Goal: Obtain resource: Obtain resource

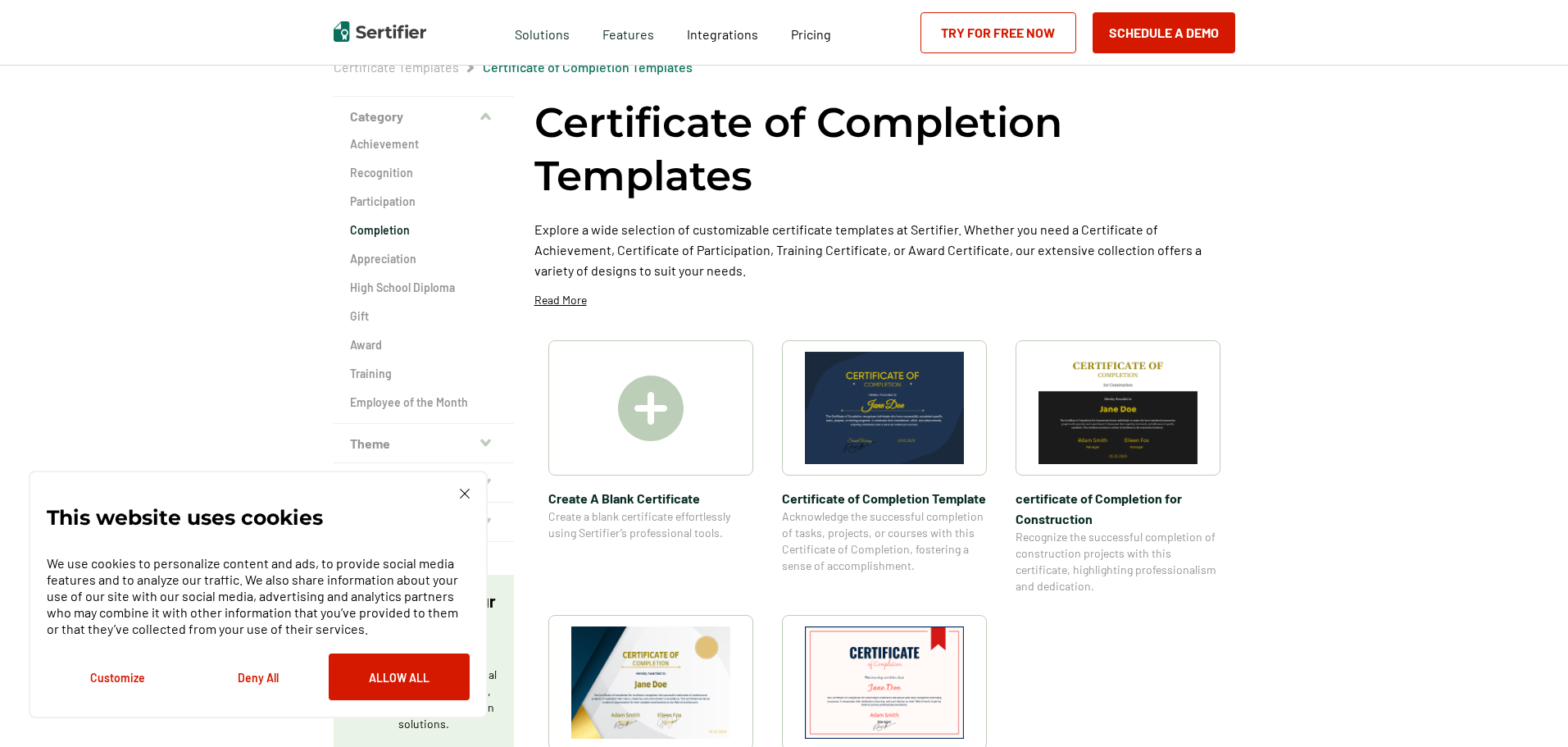
scroll to position [77, 0]
click at [670, 397] on img at bounding box center [650, 407] width 65 height 65
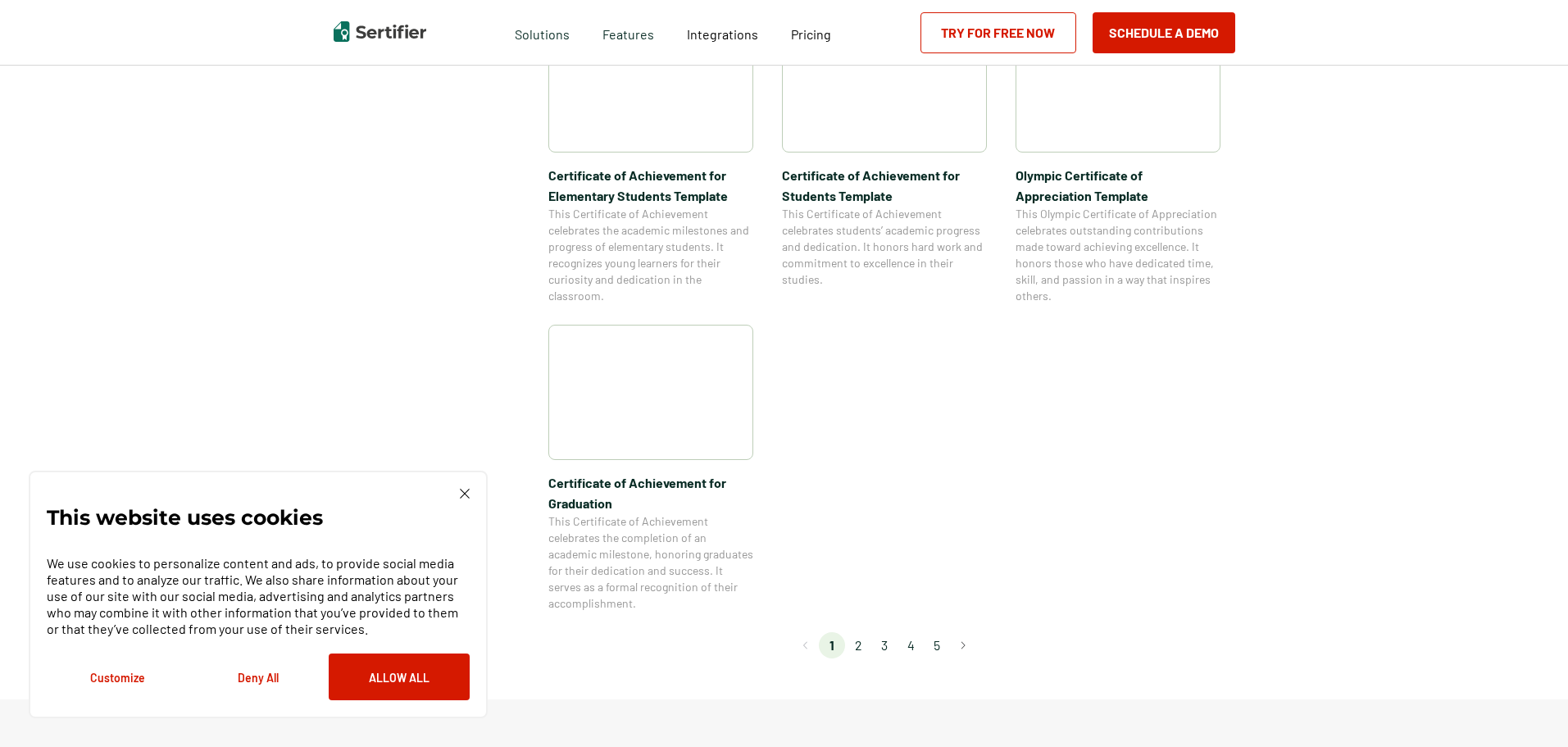
scroll to position [1245, 0]
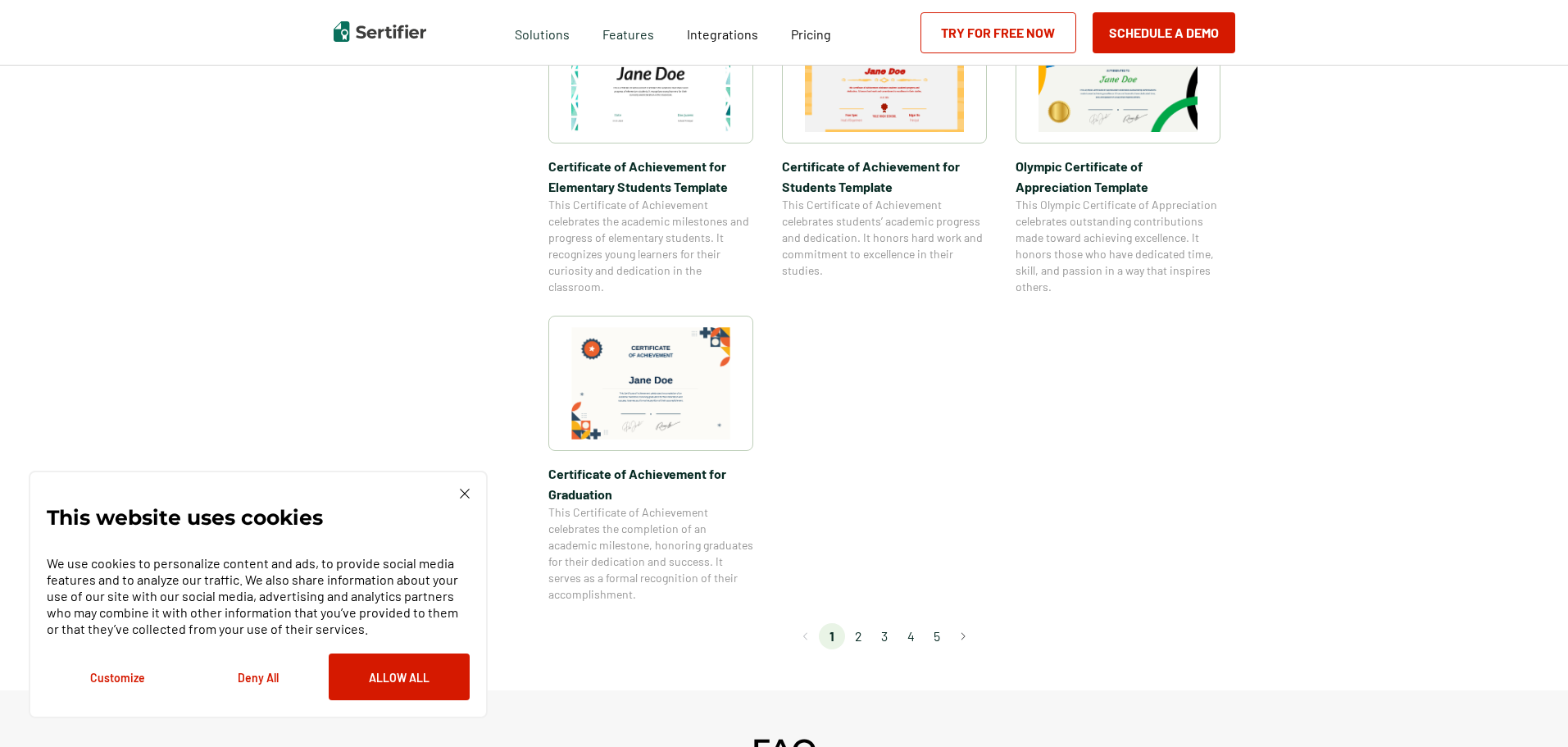
click at [858, 642] on li "2" at bounding box center [858, 636] width 26 height 26
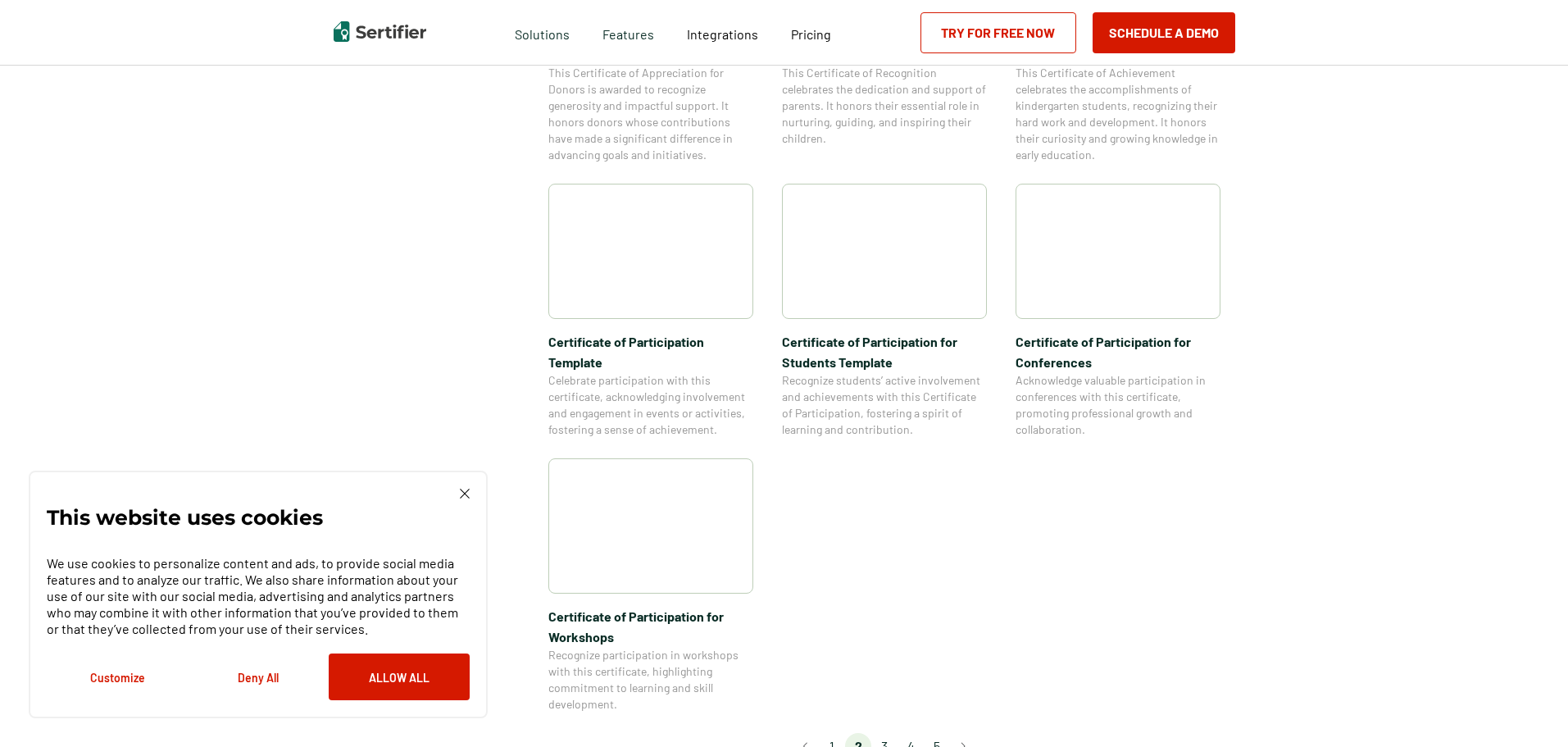
scroll to position [1144, 0]
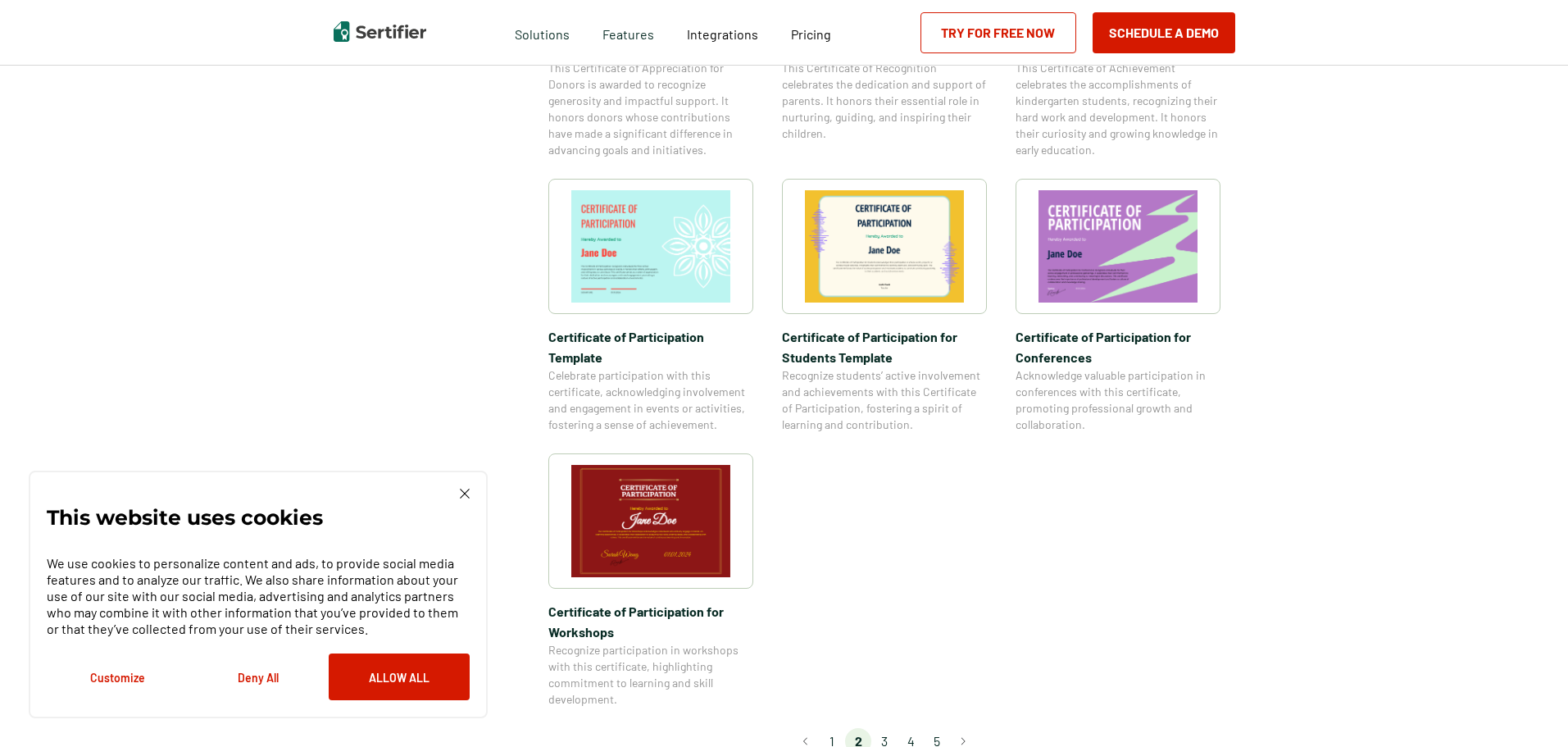
click at [886, 728] on li "3" at bounding box center [884, 741] width 26 height 26
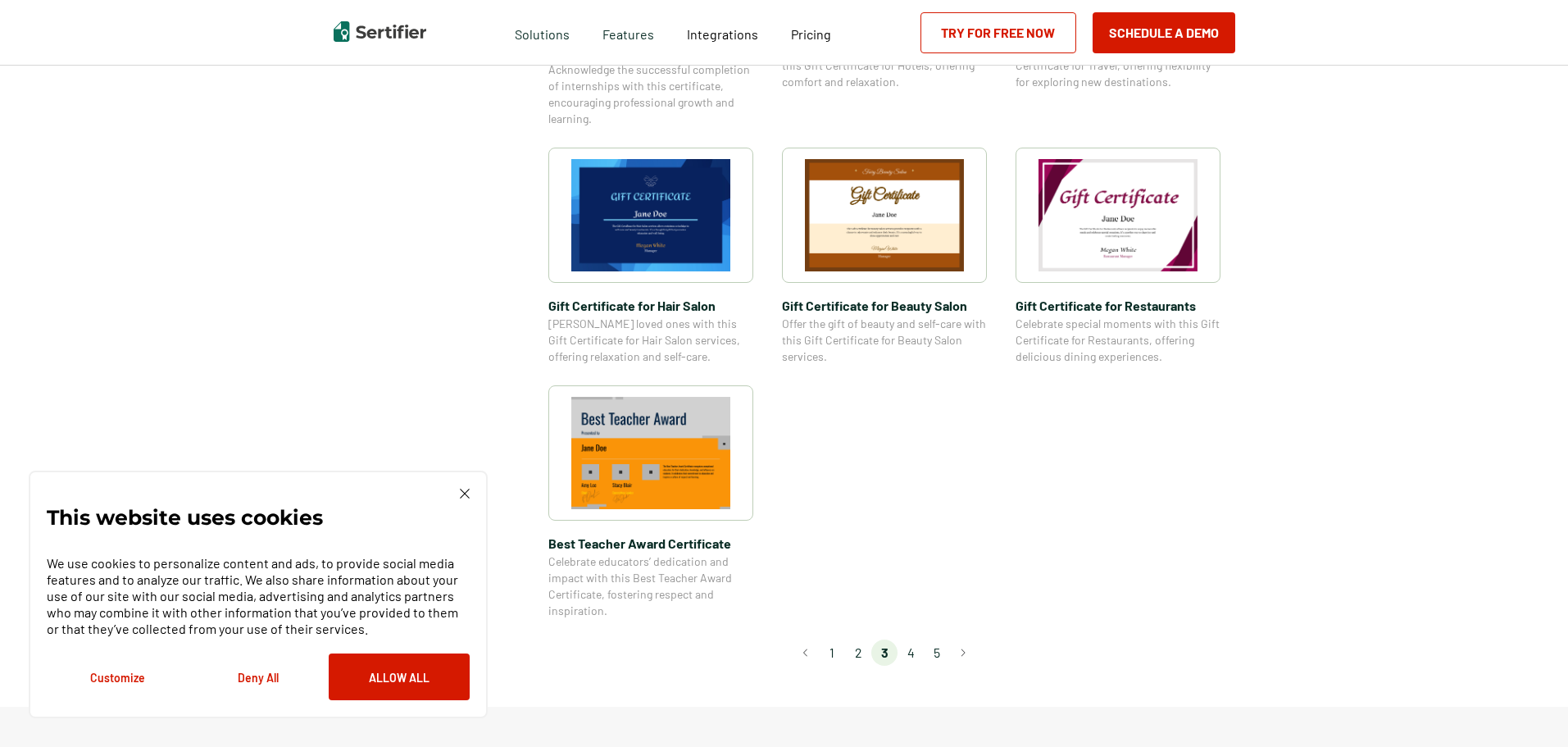
scroll to position [1028, 0]
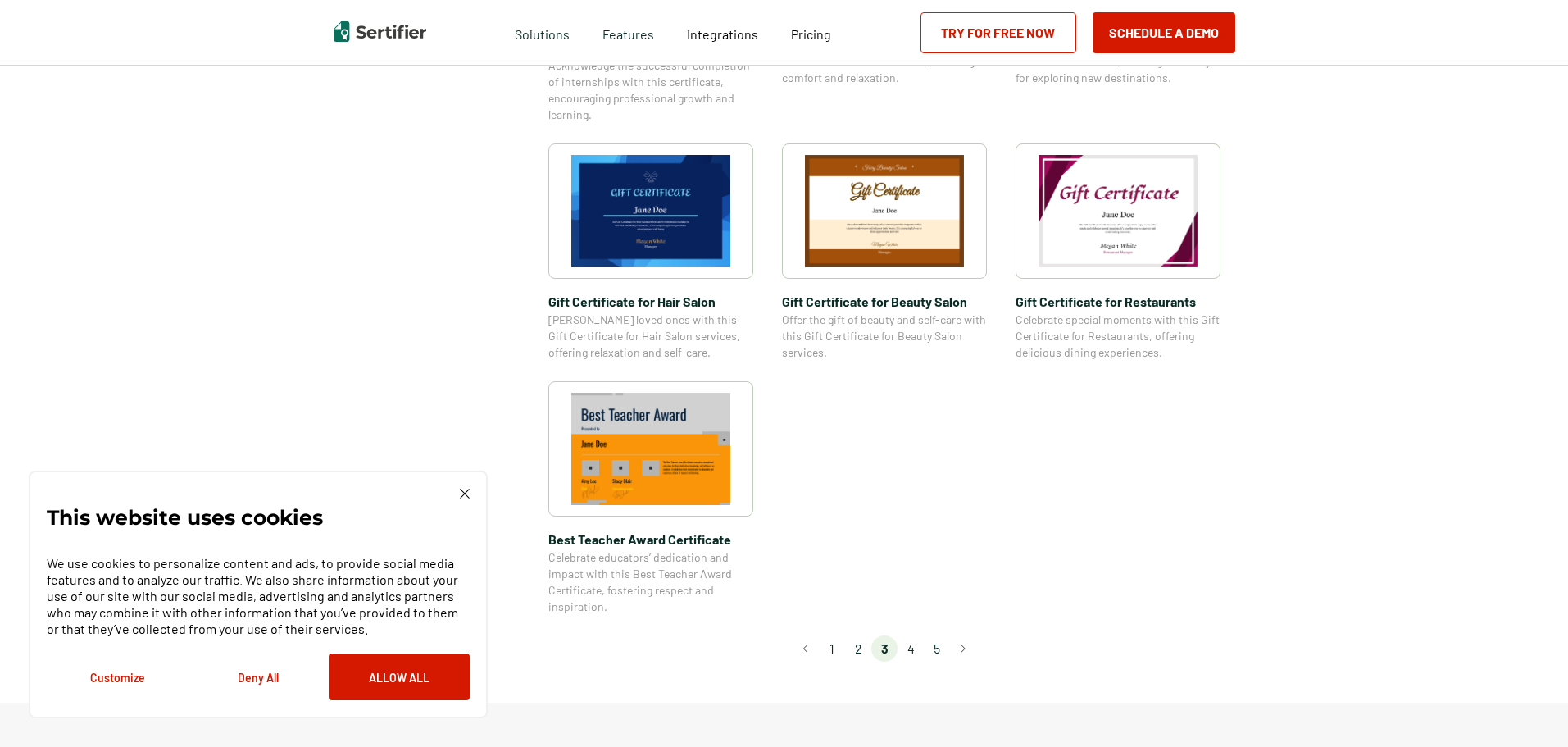
click at [916, 651] on li "4" at bounding box center [910, 649] width 26 height 26
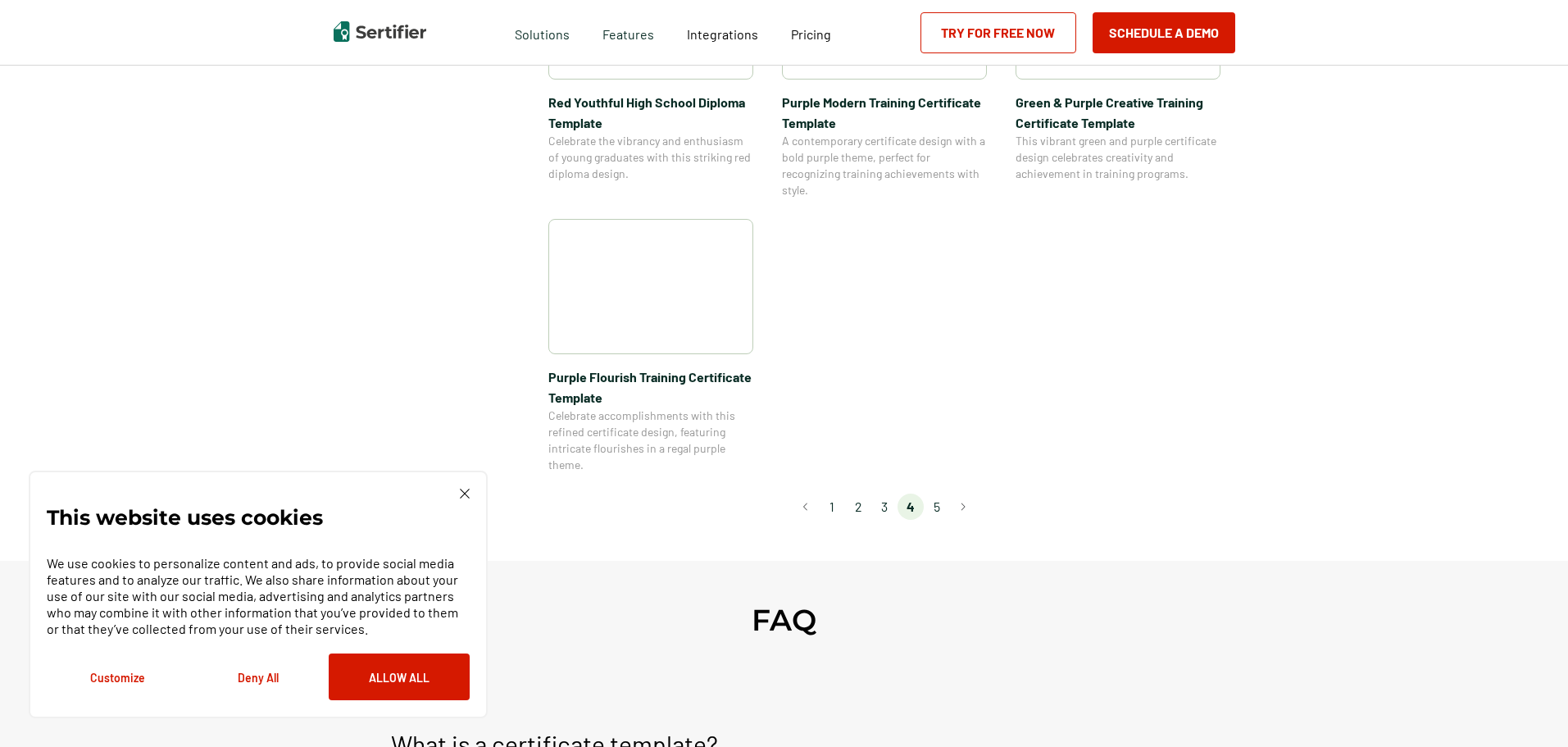
scroll to position [1246, 0]
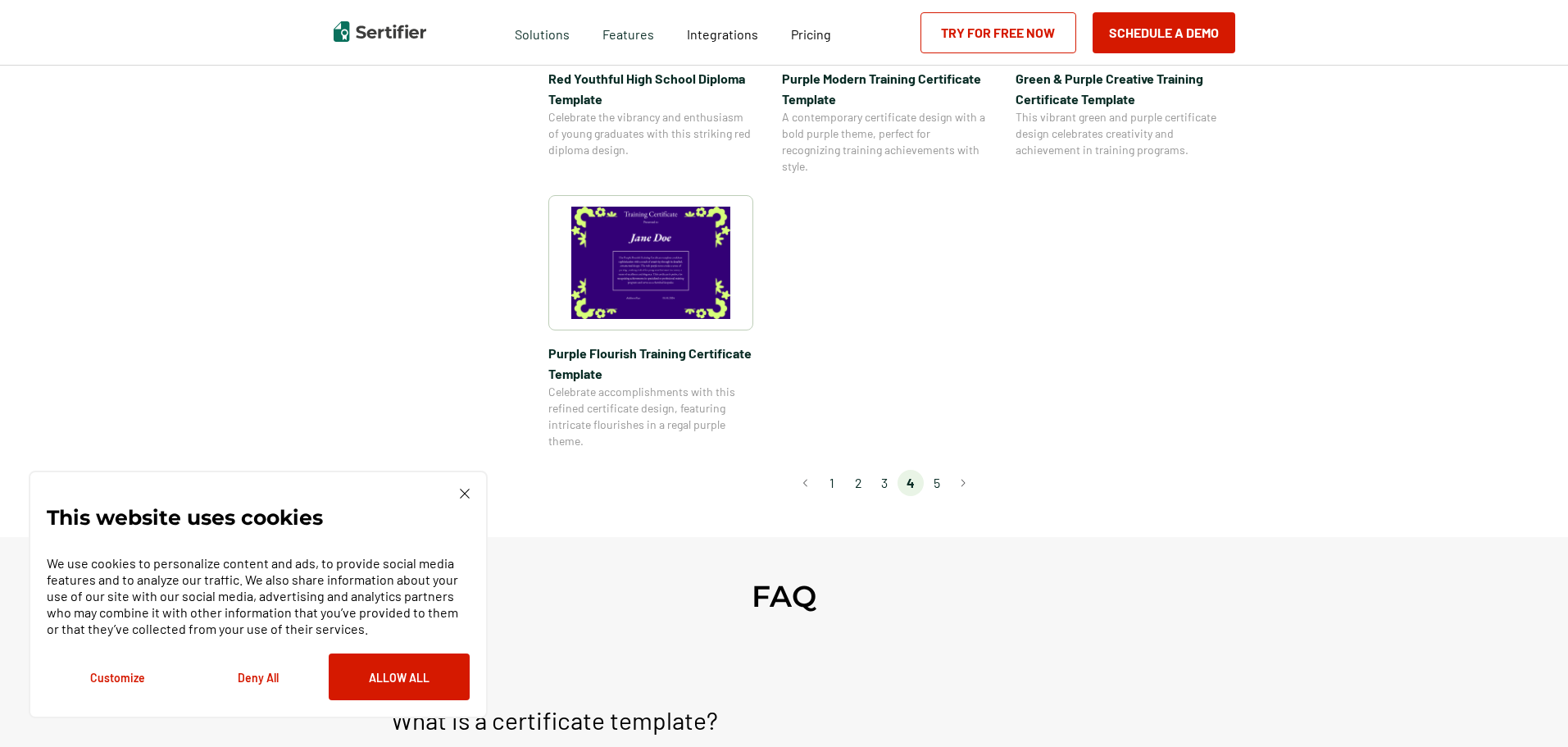
click at [939, 491] on li "5" at bounding box center [936, 483] width 26 height 26
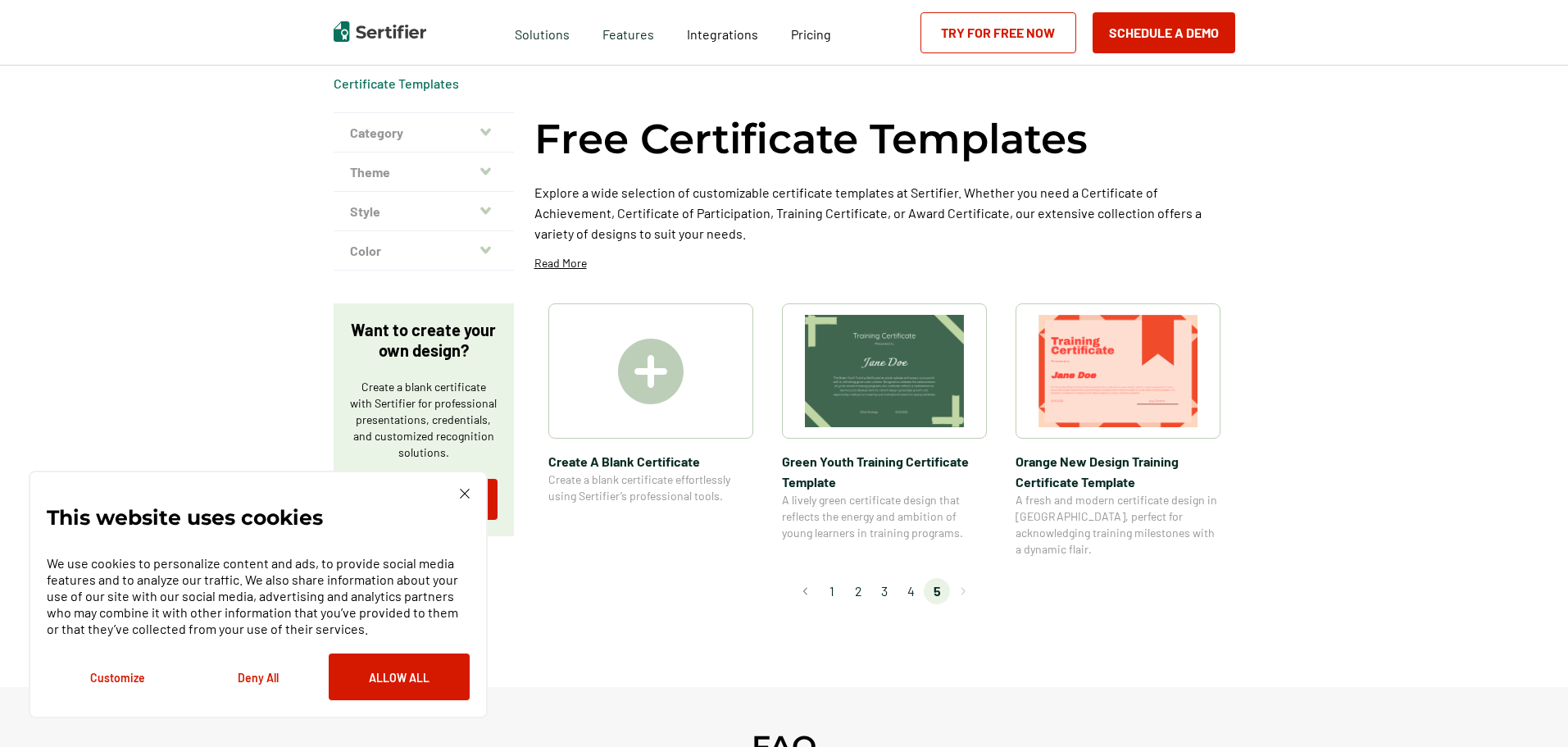
scroll to position [0, 0]
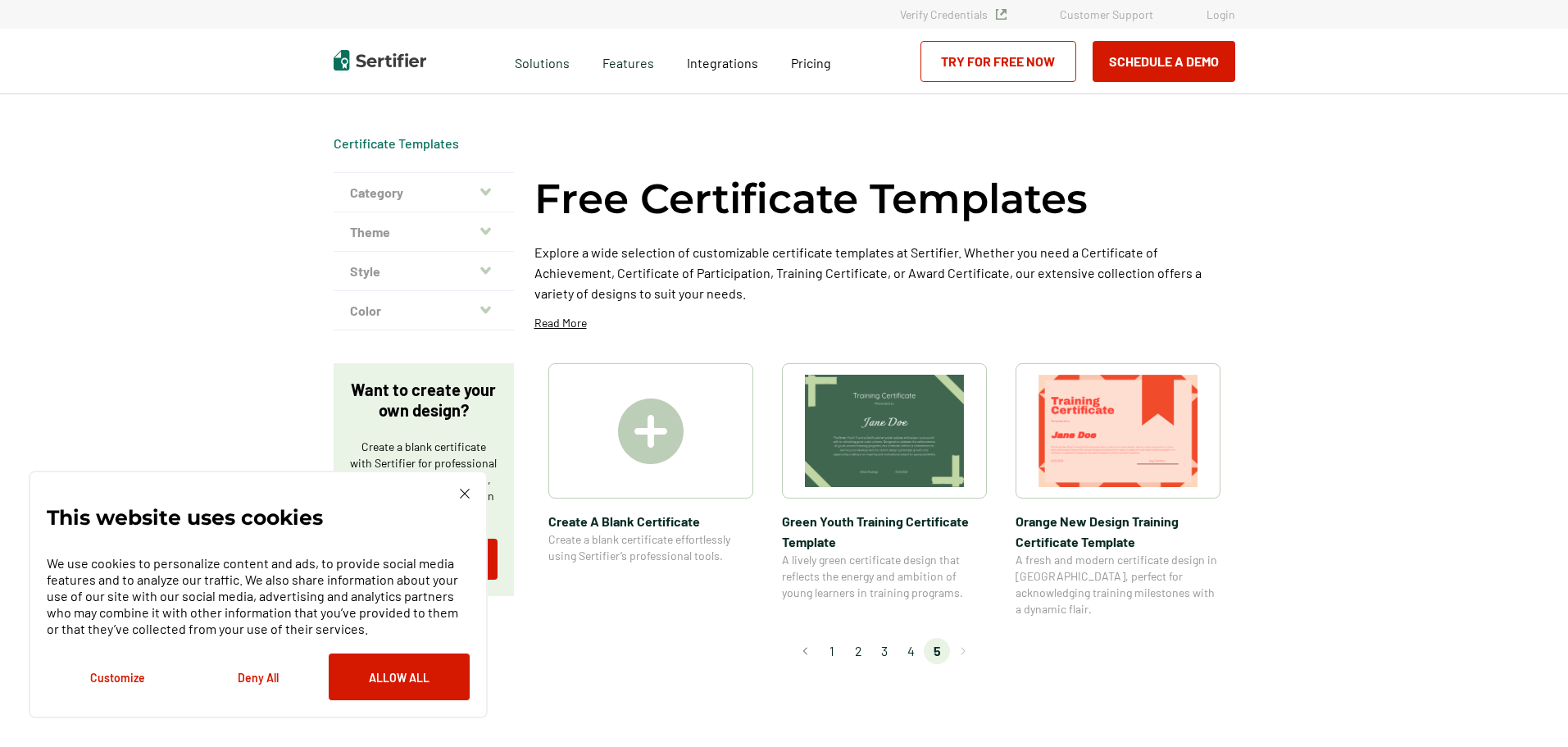
click at [1107, 526] on span "Orange New Design Training Certificate Template" at bounding box center [1118, 531] width 205 height 41
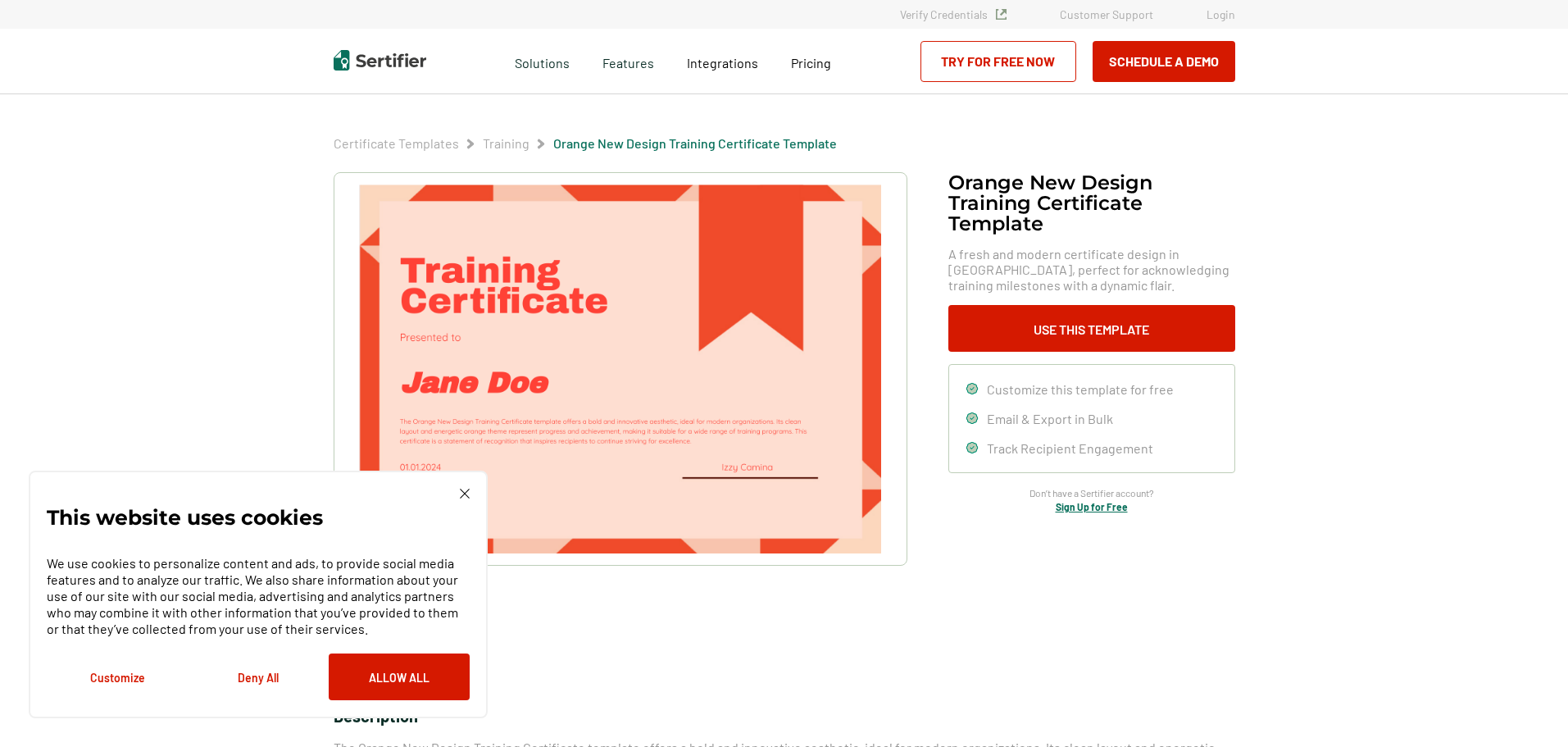
click at [974, 384] on icon at bounding box center [971, 388] width 10 height 10
click at [990, 339] on button "Use This Template" at bounding box center [1091, 329] width 287 height 47
